Goal: Task Accomplishment & Management: Manage account settings

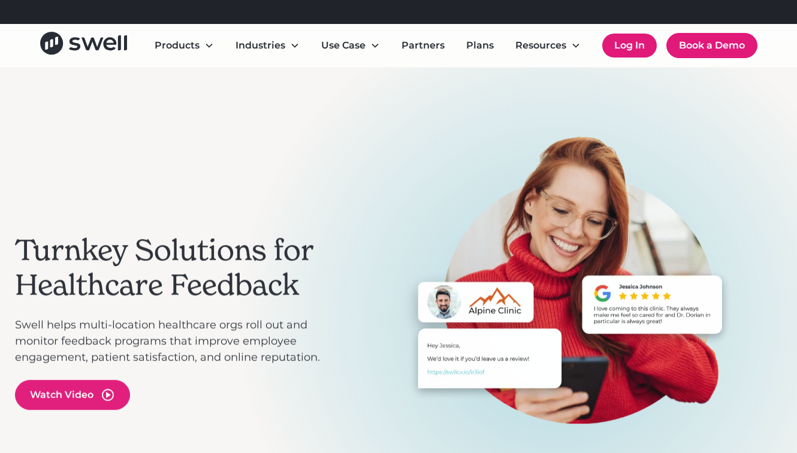
click at [638, 41] on link "Log In" at bounding box center [629, 46] width 55 height 24
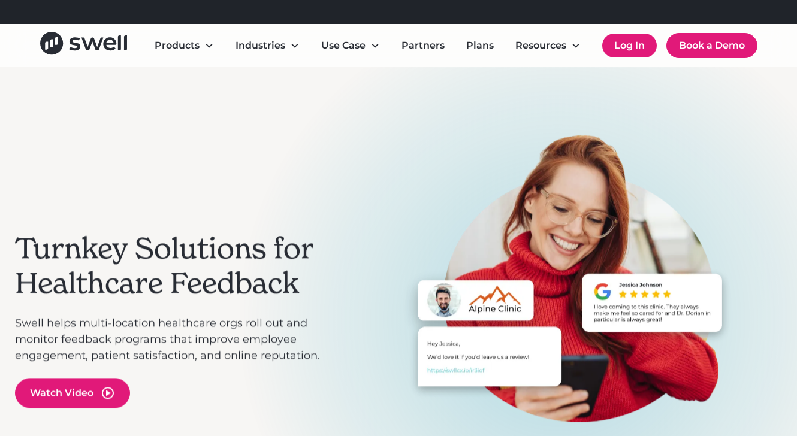
click at [627, 46] on link "Log In" at bounding box center [629, 46] width 55 height 24
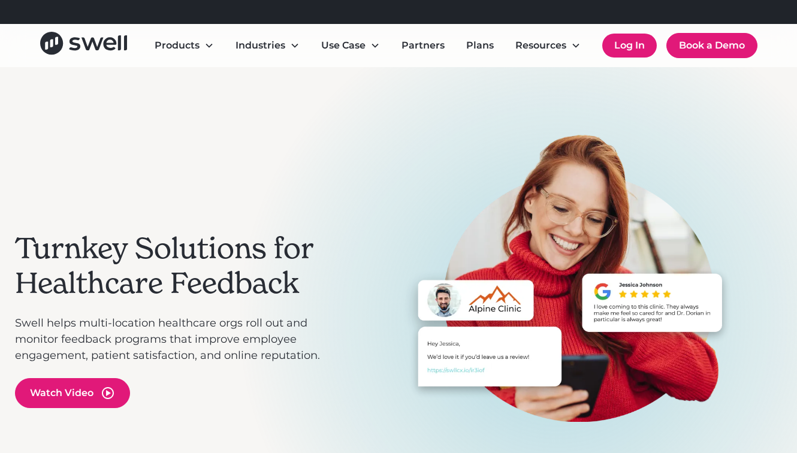
click at [619, 39] on link "Log In" at bounding box center [629, 46] width 55 height 24
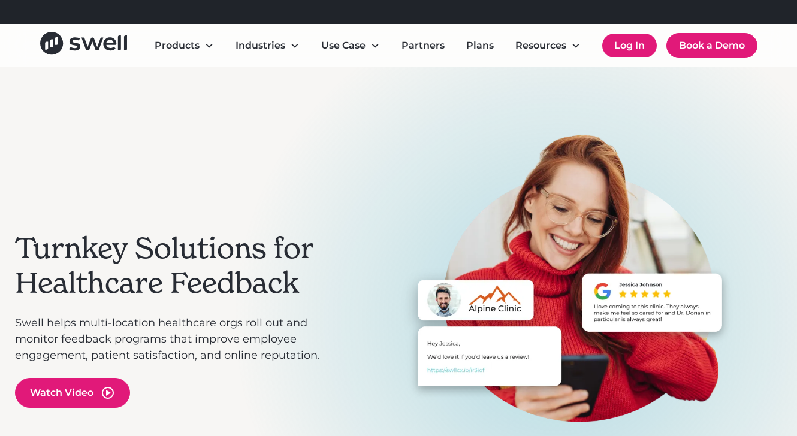
click at [628, 42] on link "Log In" at bounding box center [629, 46] width 55 height 24
